Goal: Transaction & Acquisition: Purchase product/service

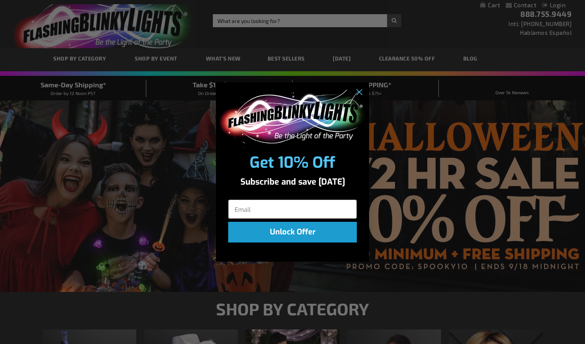
click at [372, 52] on div "Close dialog Get 10% Off Subscribe and save today Unlock Offer Submit" at bounding box center [292, 172] width 585 height 344
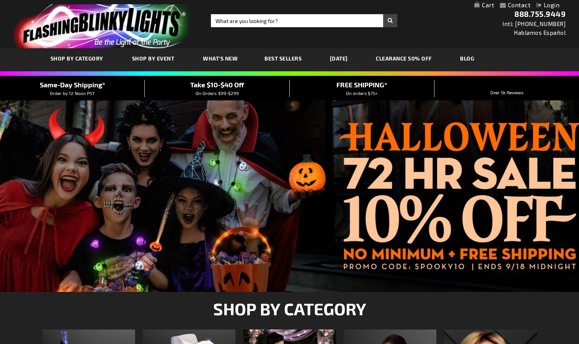
click at [289, 61] on span "Best Sellers" at bounding box center [282, 58] width 37 height 7
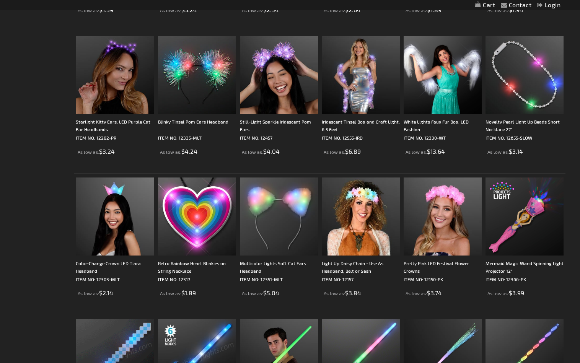
scroll to position [615, 0]
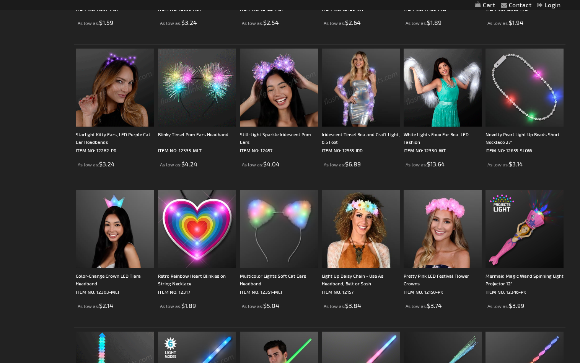
click at [111, 101] on img at bounding box center [115, 88] width 78 height 78
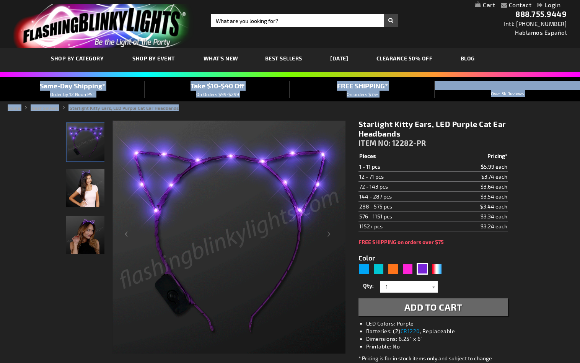
drag, startPoint x: 580, startPoint y: 98, endPoint x: 578, endPoint y: 112, distance: 14.2
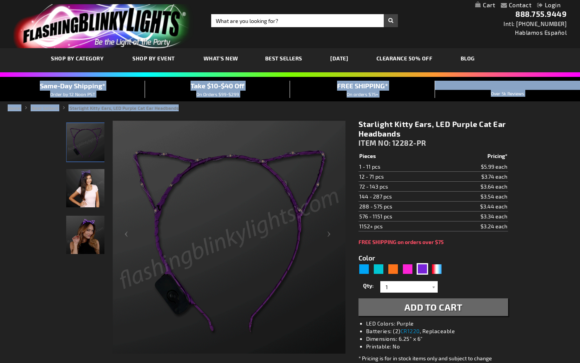
click at [98, 224] on img "Female model displaying Purple Kitty Ears Light Up Headband" at bounding box center [85, 235] width 38 height 38
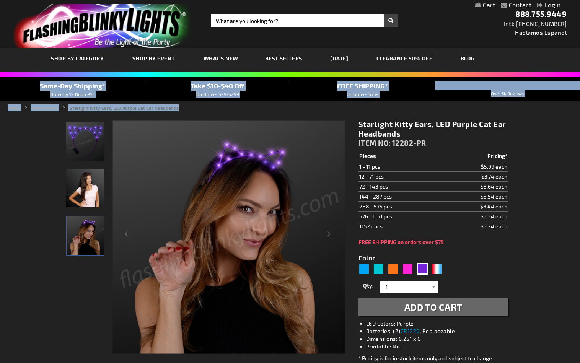
click at [92, 200] on img "Girl model displaying Purple Kitty Ears Light Up Headband" at bounding box center [85, 188] width 38 height 38
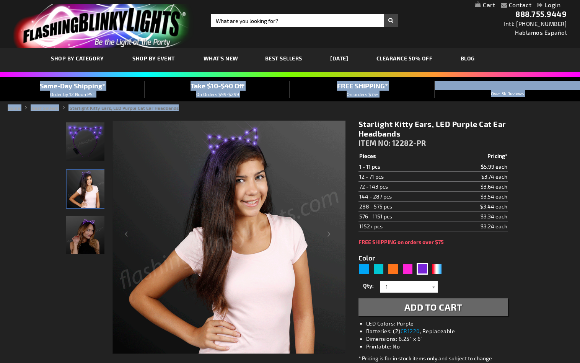
click at [87, 228] on img "Female model displaying Purple Kitty Ears Light Up Headband" at bounding box center [85, 235] width 38 height 38
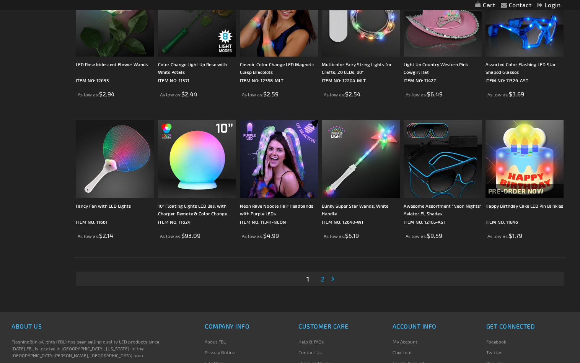
scroll to position [1392, 0]
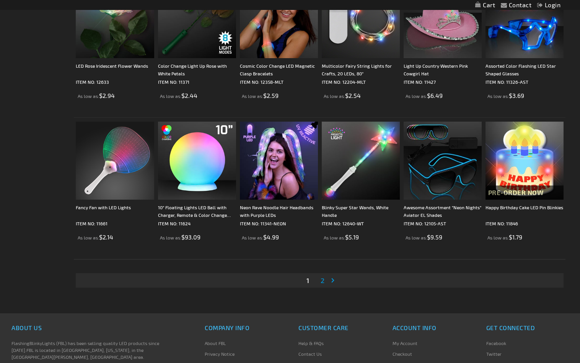
click at [334, 280] on link "Page Next" at bounding box center [335, 280] width 8 height 11
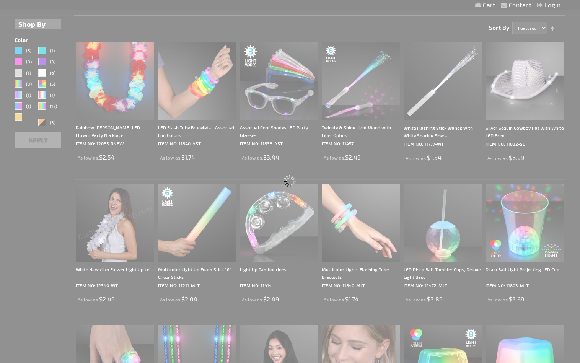
scroll to position [0, 0]
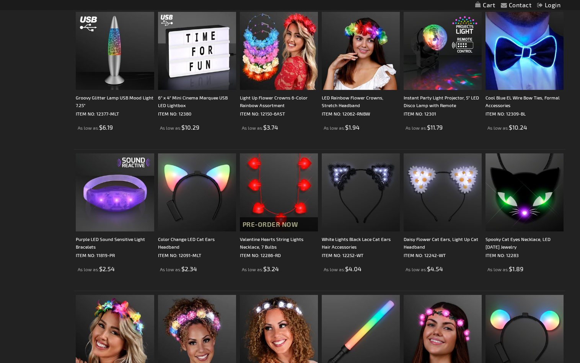
scroll to position [360, 0]
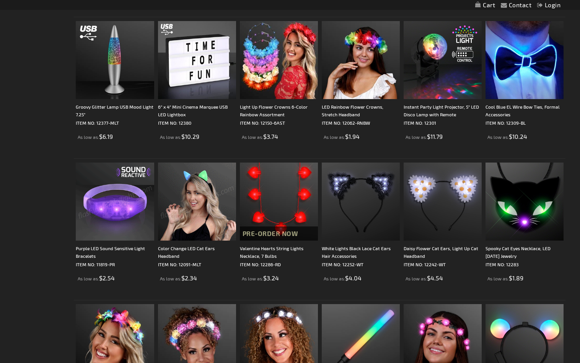
click at [116, 206] on img at bounding box center [115, 202] width 78 height 78
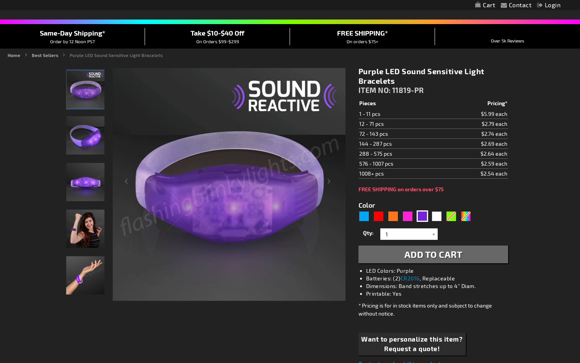
scroll to position [57, 0]
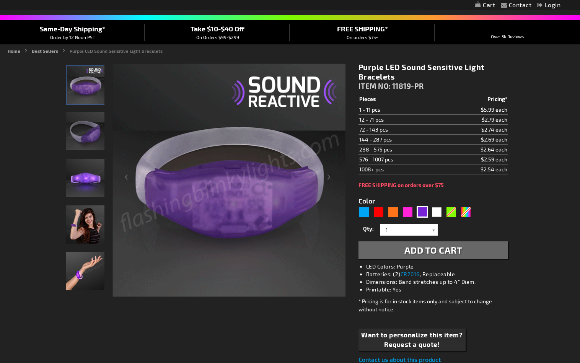
click at [80, 232] on img "Female wearing Purple Light Up Sound Activated Bracelet" at bounding box center [85, 225] width 38 height 38
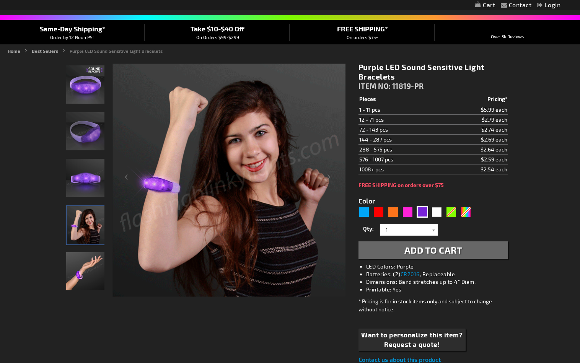
click at [80, 275] on img "Hand model wearing Purple Light Up Sound Activated Bracelet" at bounding box center [85, 271] width 38 height 38
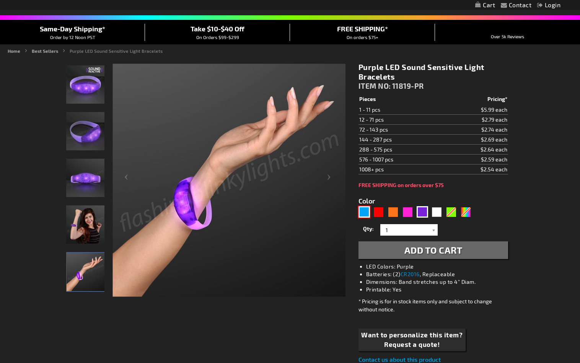
click at [366, 208] on div "Blue" at bounding box center [364, 211] width 11 height 11
type input "5629"
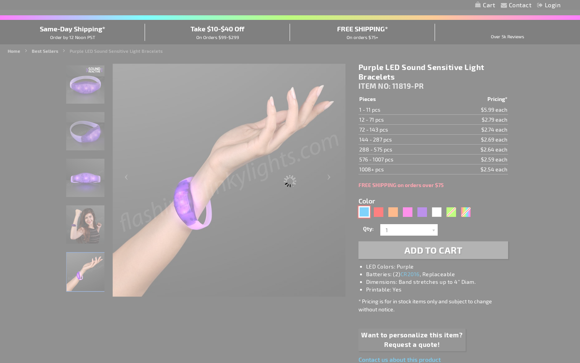
type input "11819-BL"
type input "Customize - Blue LED Sound Activated Bracelets - ITEM NO: 11819-BL"
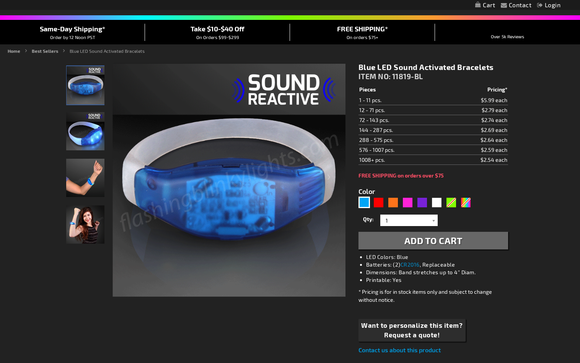
click at [375, 213] on label "Qty" at bounding box center [369, 219] width 20 height 13
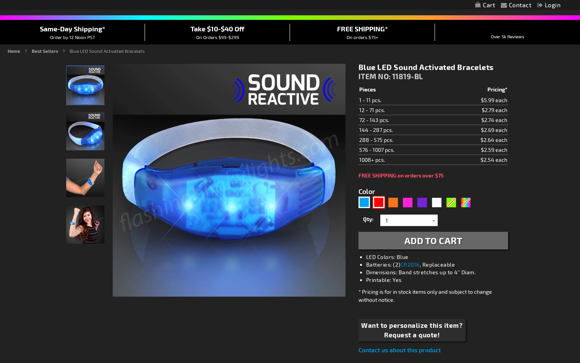
click at [374, 203] on div "Red" at bounding box center [378, 202] width 11 height 11
type input "5641"
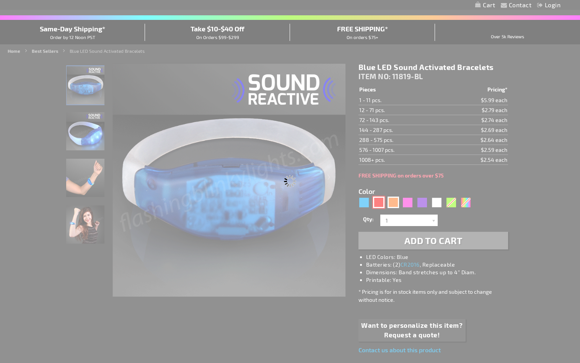
type input "11819-RD"
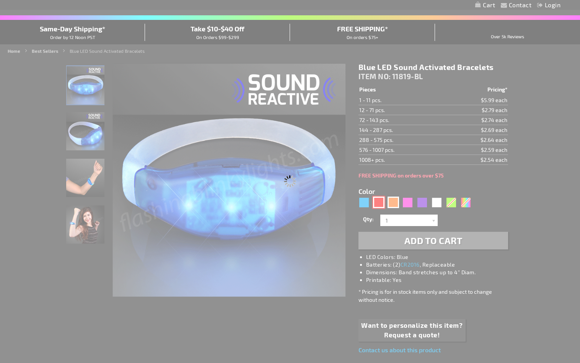
type input "Customize - Red LED Sound Activated Bracelets - ITEM NO: 11819-RD"
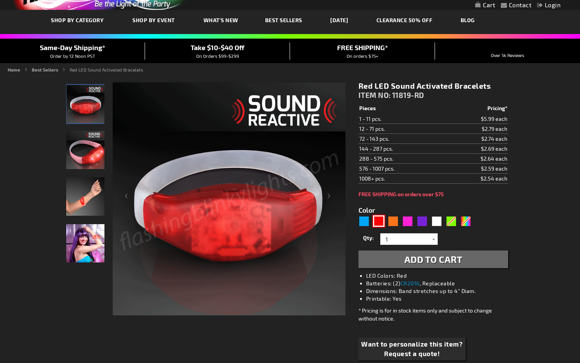
scroll to position [36, 0]
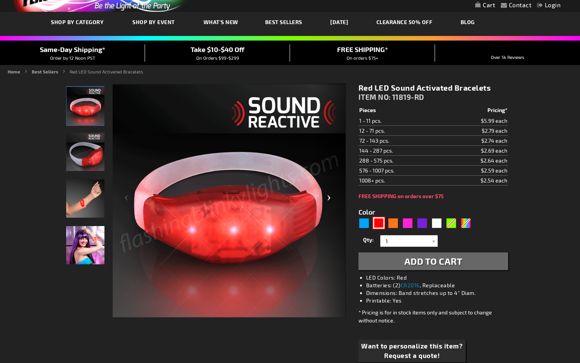
click at [320, 118] on div "Next" at bounding box center [330, 200] width 31 height 235
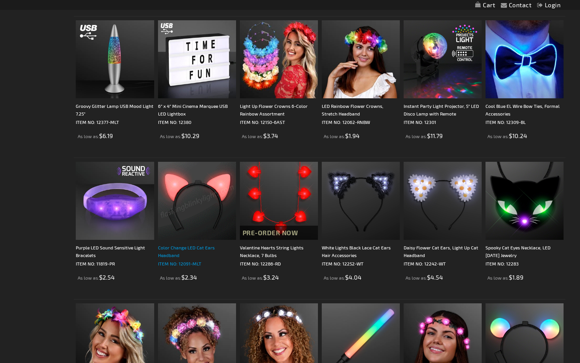
scroll to position [360, 0]
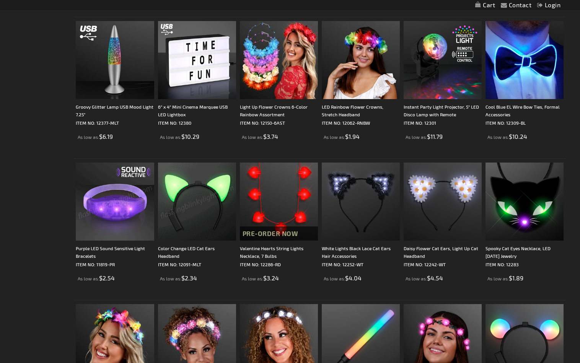
click at [141, 212] on img at bounding box center [115, 202] width 78 height 78
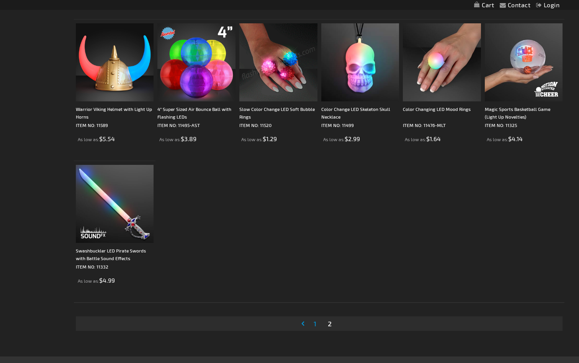
scroll to position [1202, 0]
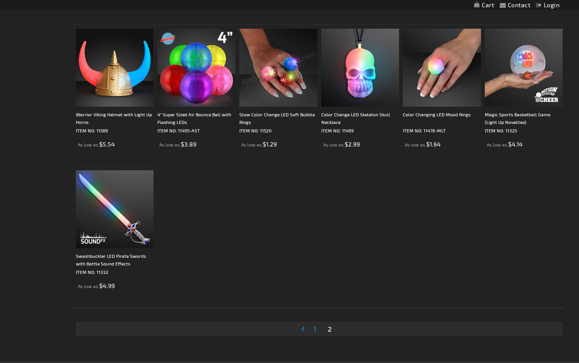
click at [314, 329] on span "1" at bounding box center [314, 329] width 3 height 8
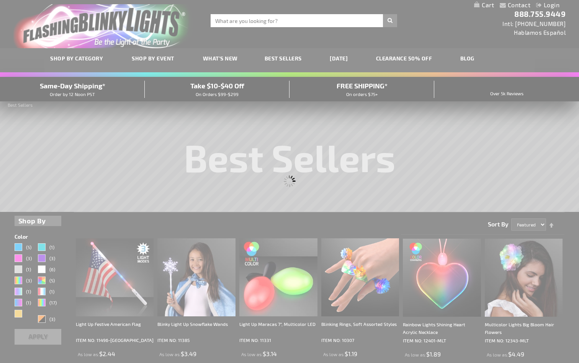
scroll to position [0, 0]
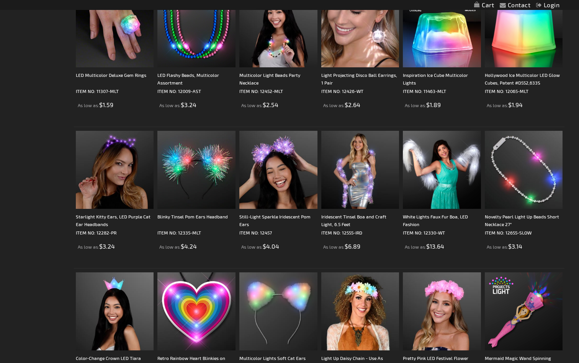
scroll to position [552, 0]
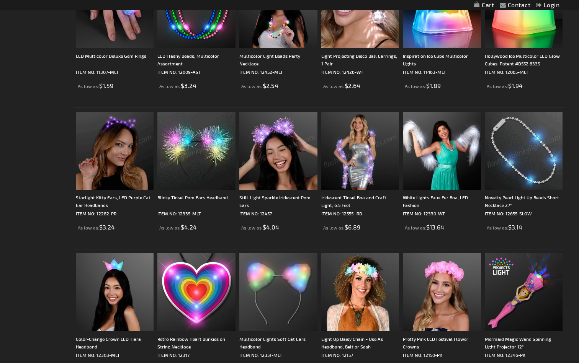
click at [113, 167] on img at bounding box center [115, 151] width 78 height 78
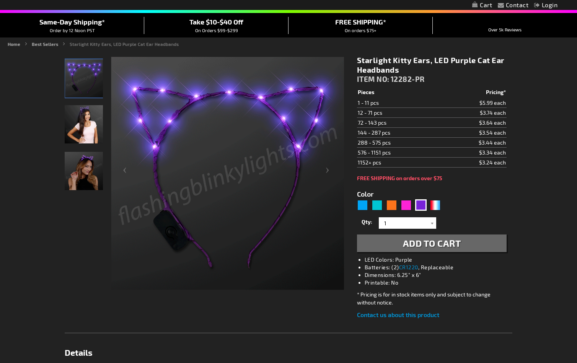
scroll to position [70, 0]
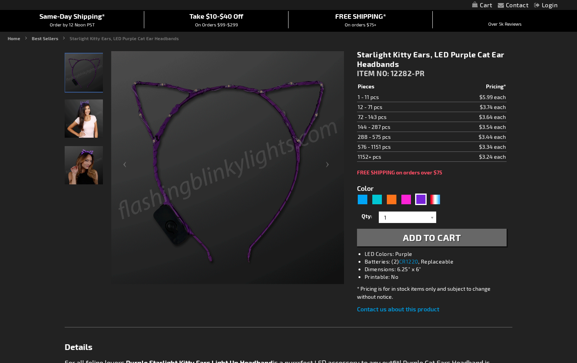
click at [79, 127] on img "Girl model displaying Purple Kitty Ears Light Up Headband" at bounding box center [84, 119] width 38 height 38
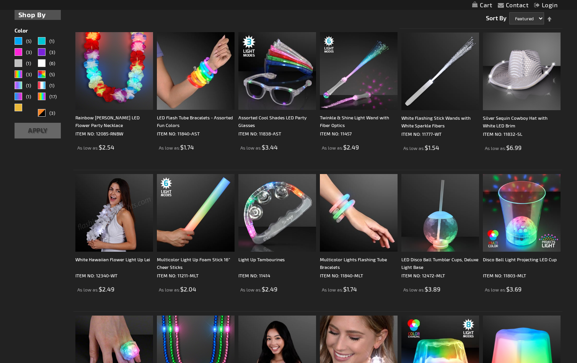
scroll to position [207, 0]
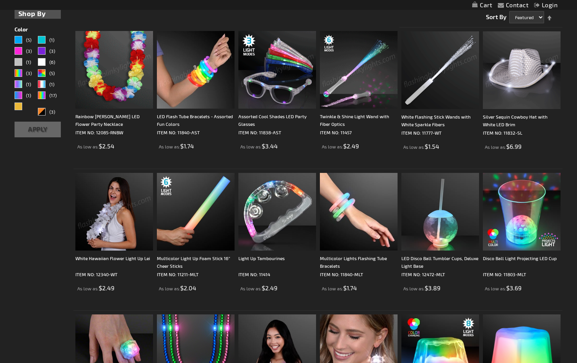
click at [129, 99] on img at bounding box center [114, 70] width 78 height 78
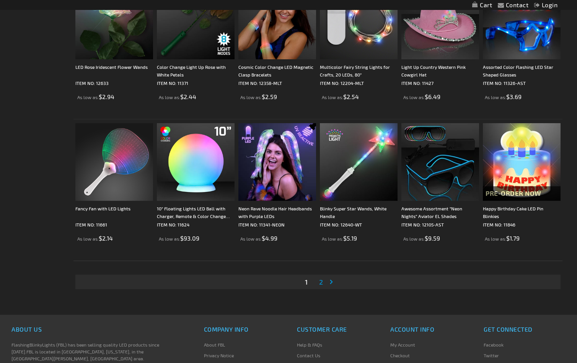
scroll to position [1394, 0]
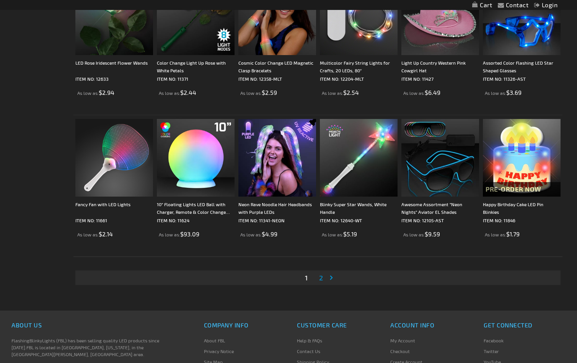
click at [320, 278] on span "2" at bounding box center [321, 278] width 4 height 8
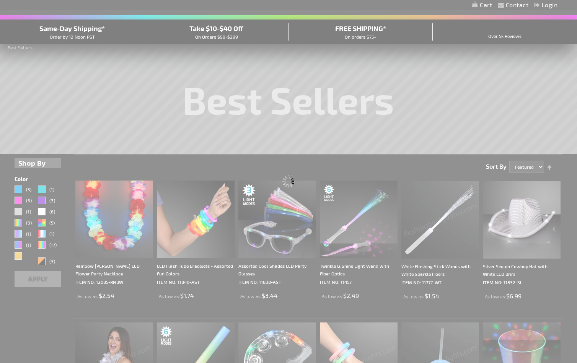
scroll to position [0, 0]
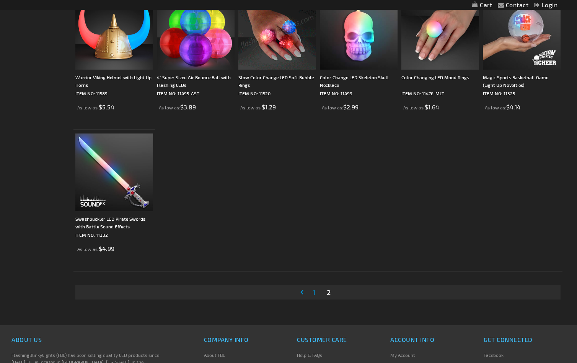
scroll to position [1235, 0]
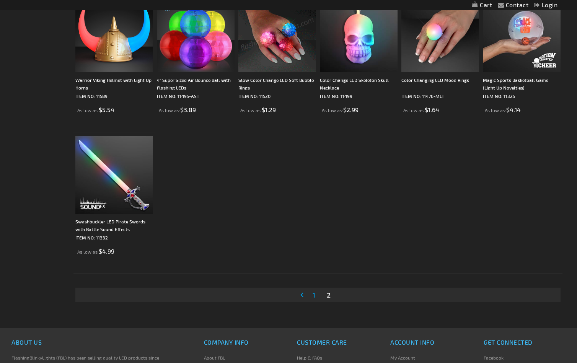
click at [315, 295] on span "1" at bounding box center [314, 295] width 3 height 8
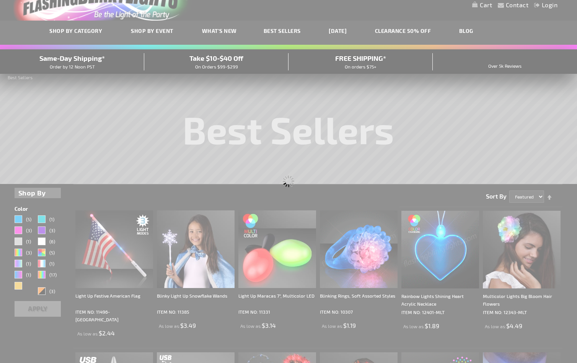
scroll to position [0, 0]
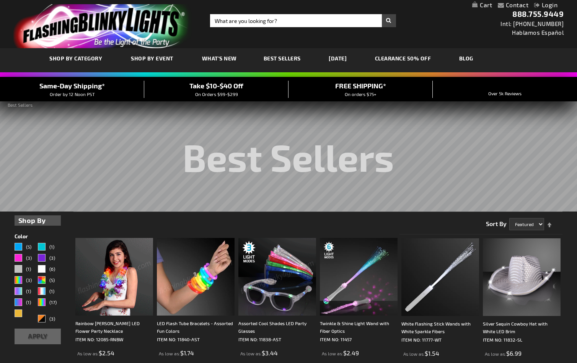
click at [128, 291] on img at bounding box center [114, 277] width 78 height 78
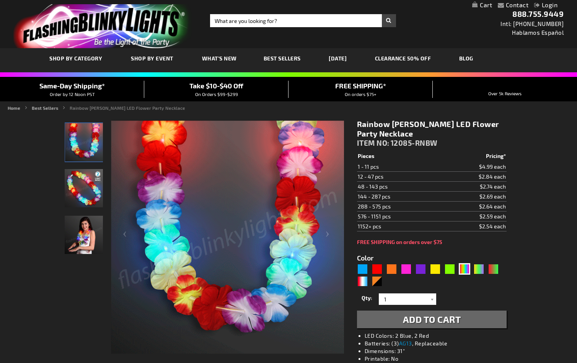
click at [73, 205] on img "Rainbow Flower Light Up Hawaiian LED Lei" at bounding box center [84, 188] width 38 height 38
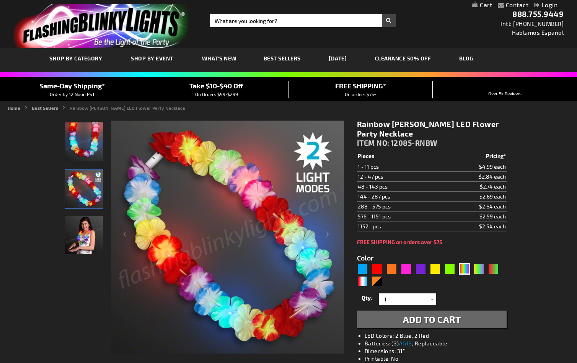
click at [82, 245] on img "Girl wearing Rainbow Flower Light Up Hawaiian LED Lei" at bounding box center [84, 235] width 38 height 38
